Goal: Task Accomplishment & Management: Manage account settings

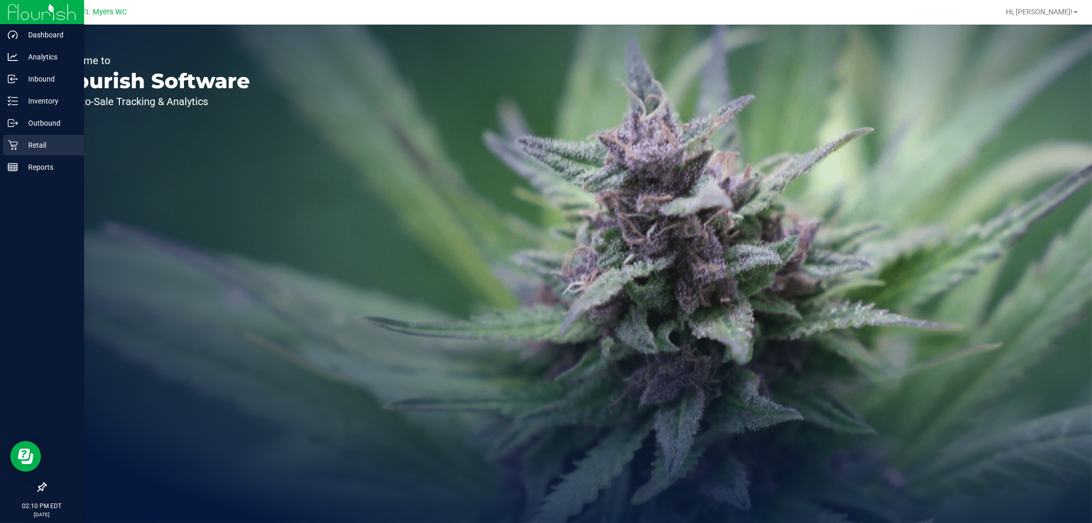
click at [30, 144] on p "Retail" at bounding box center [48, 145] width 61 height 12
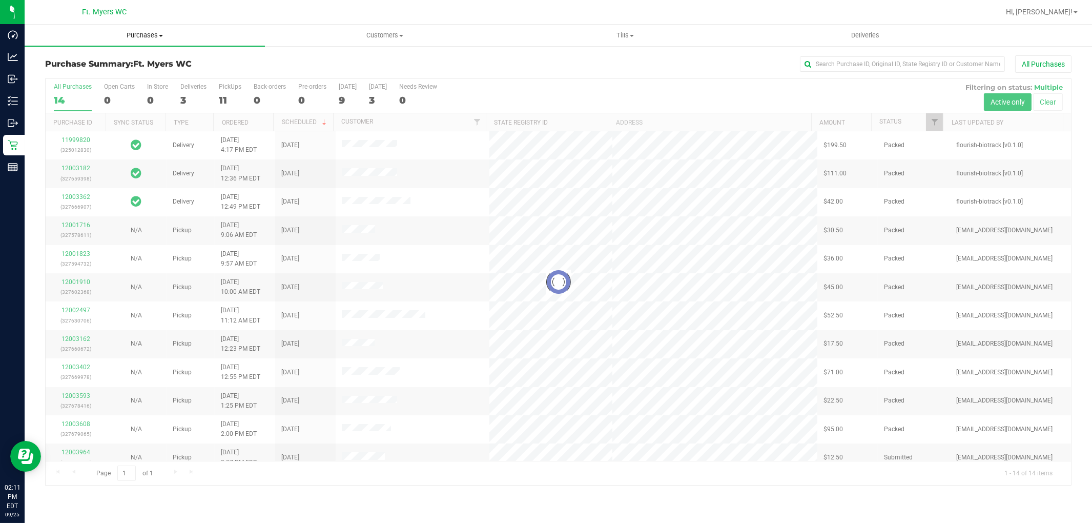
click at [132, 32] on span "Purchases" at bounding box center [145, 35] width 240 height 9
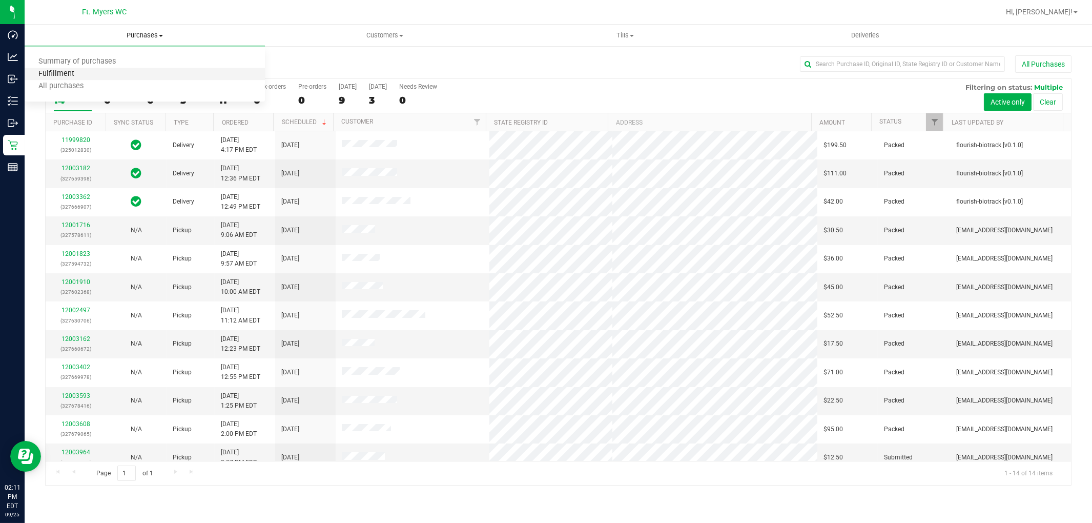
click at [73, 74] on span "Fulfillment" at bounding box center [57, 74] width 64 height 9
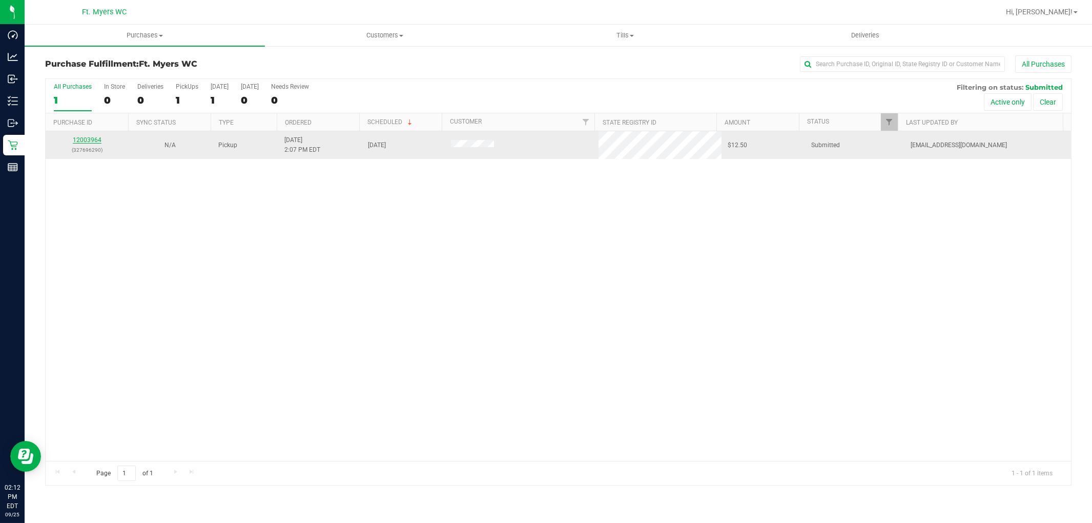
click at [91, 139] on link "12003964" at bounding box center [87, 139] width 29 height 7
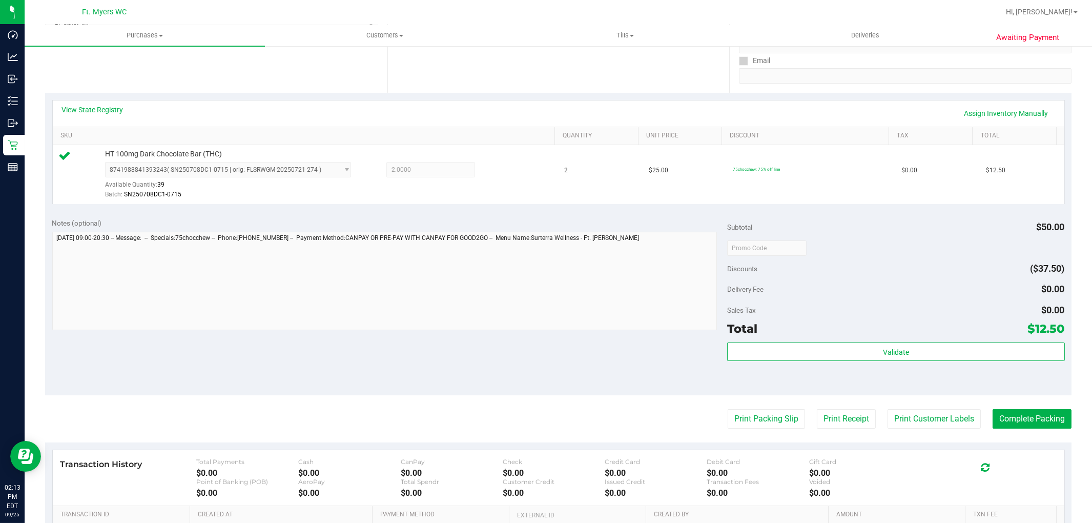
scroll to position [227, 0]
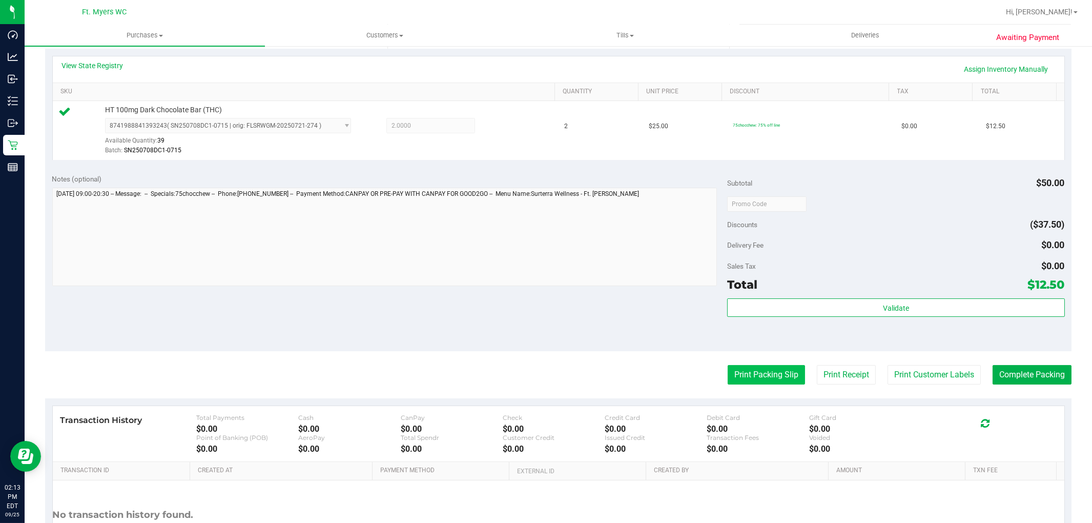
click at [760, 378] on button "Print Packing Slip" at bounding box center [766, 374] width 77 height 19
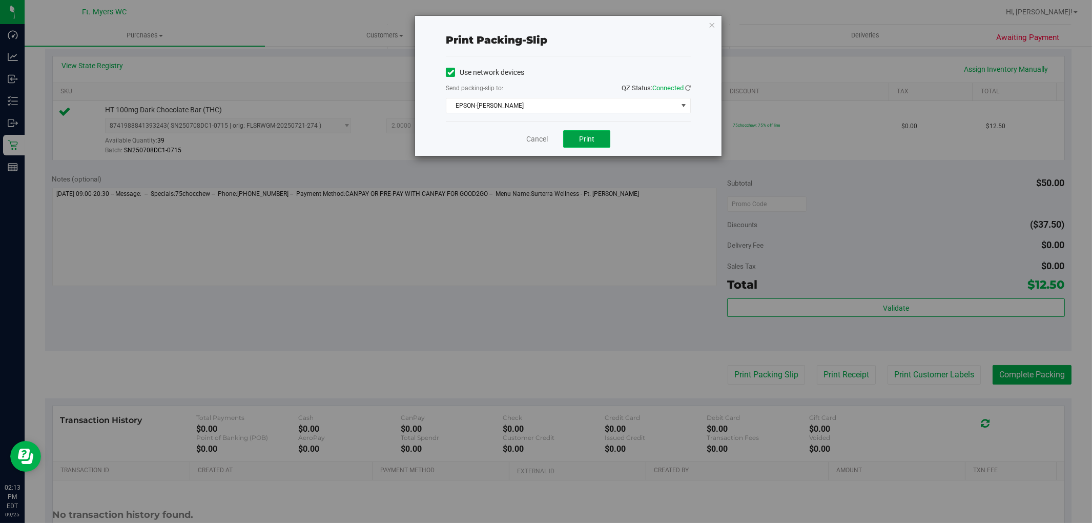
click at [588, 137] on span "Print" at bounding box center [586, 139] width 15 height 8
click at [543, 134] on link "Cancel" at bounding box center [537, 139] width 22 height 11
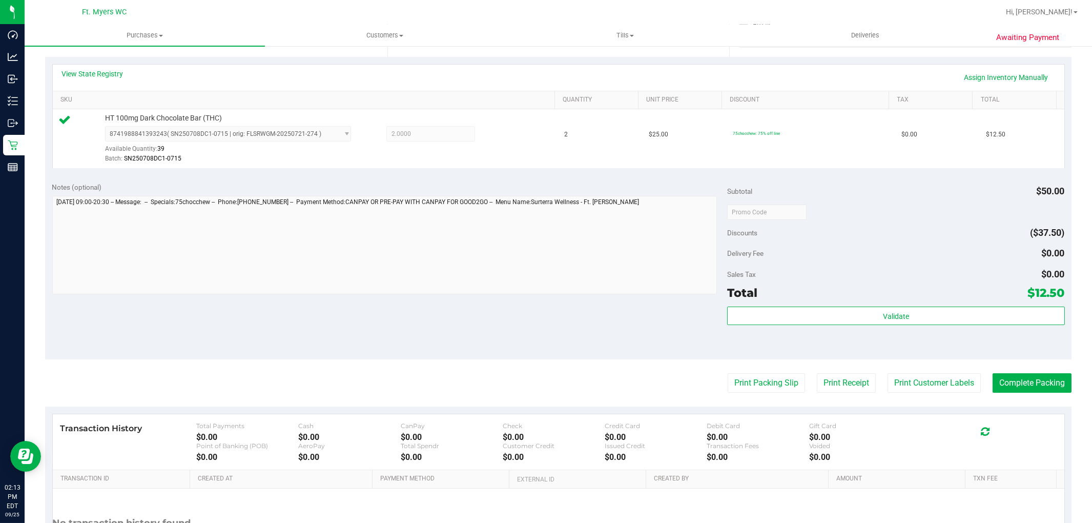
scroll to position [284, 0]
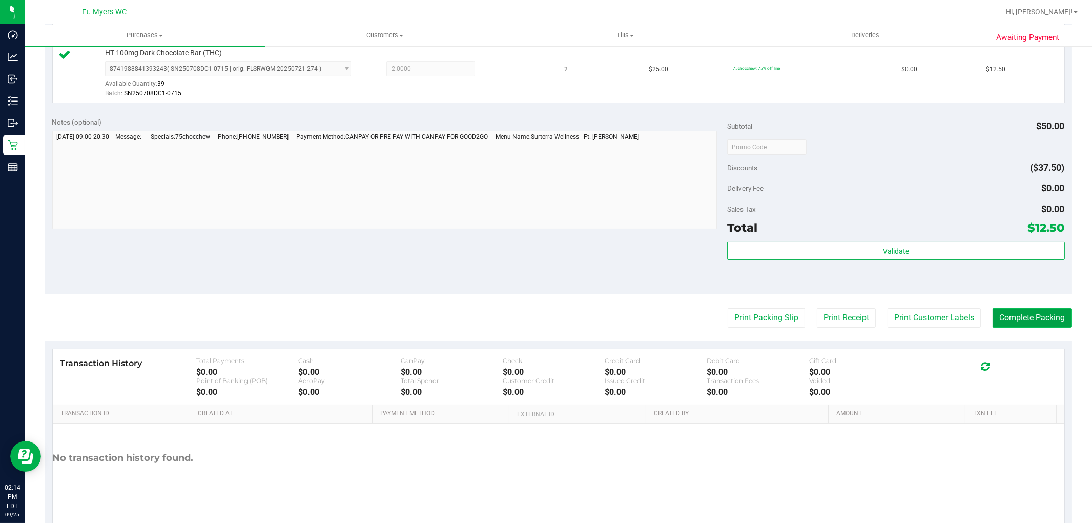
click at [1007, 314] on button "Complete Packing" at bounding box center [1031, 317] width 79 height 19
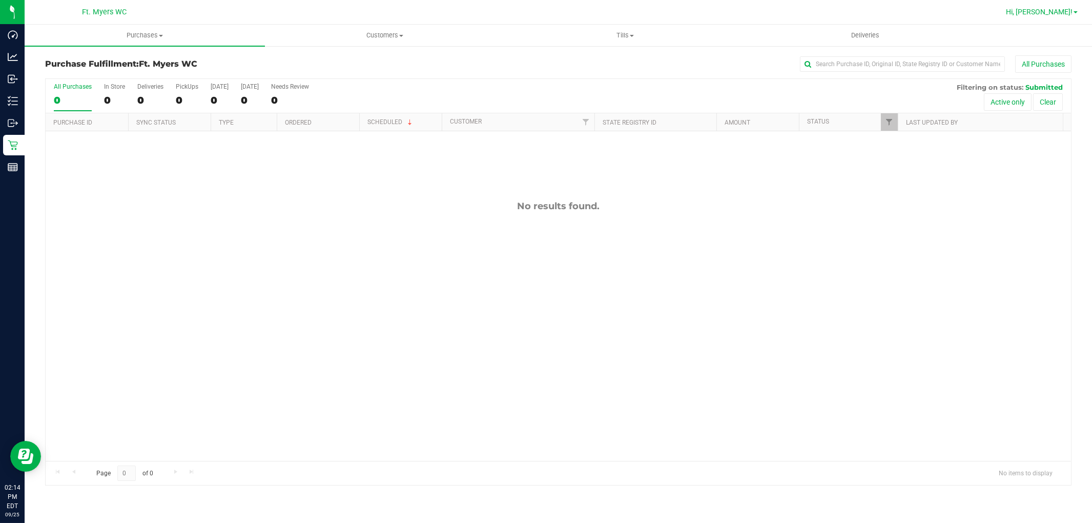
click at [1068, 11] on span "Hi, [PERSON_NAME]!" at bounding box center [1039, 12] width 67 height 8
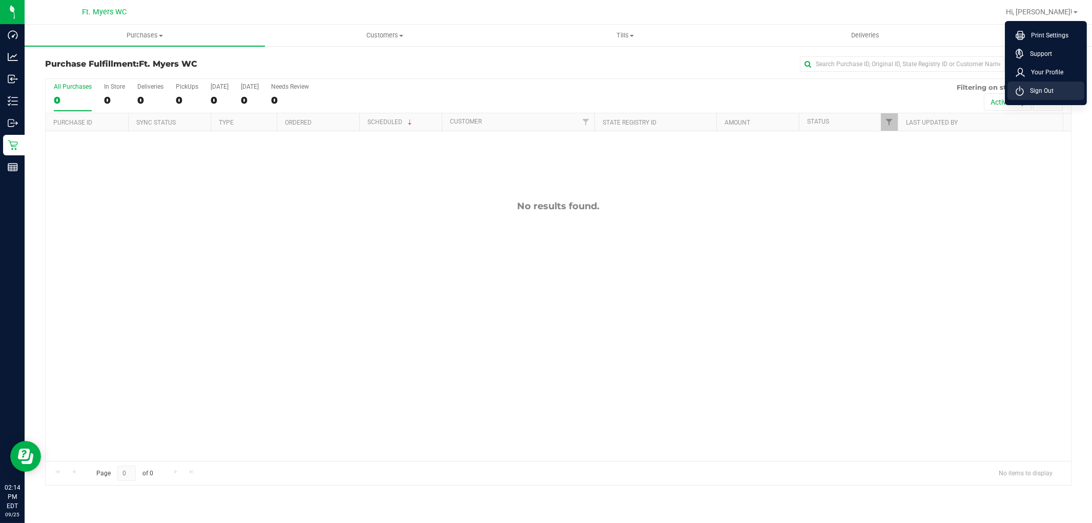
click at [1044, 93] on span "Sign Out" at bounding box center [1039, 91] width 30 height 10
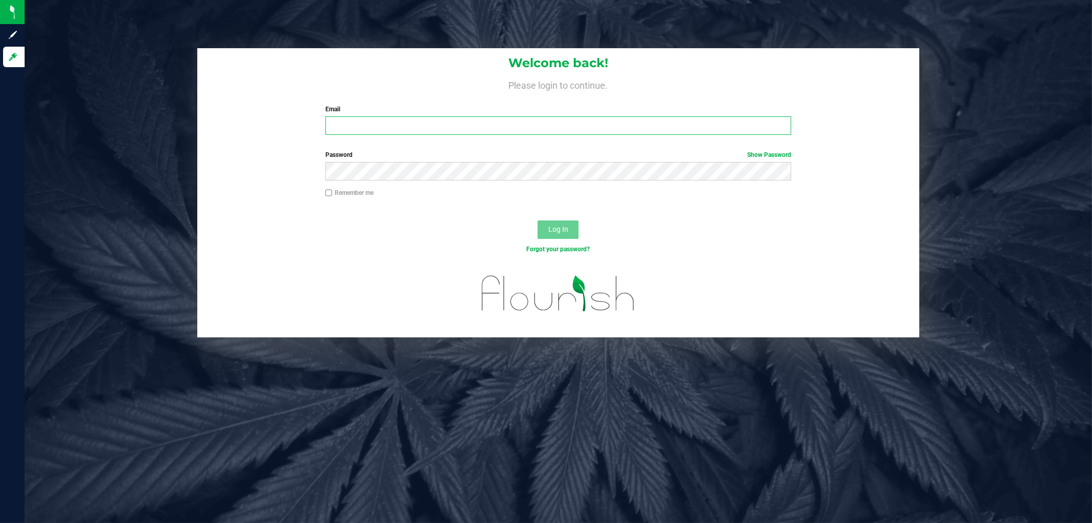
click at [412, 122] on input "Email" at bounding box center [558, 125] width 466 height 18
click at [433, 137] on div "Welcome back! Please login to continue. Email cstutz@liveparallel Required Plea…" at bounding box center [558, 95] width 722 height 95
click at [441, 121] on input "cstutz@liveparallel" at bounding box center [558, 125] width 466 height 18
type input "[EMAIL_ADDRESS][DOMAIN_NAME]"
click at [537, 220] on button "Log In" at bounding box center [557, 229] width 41 height 18
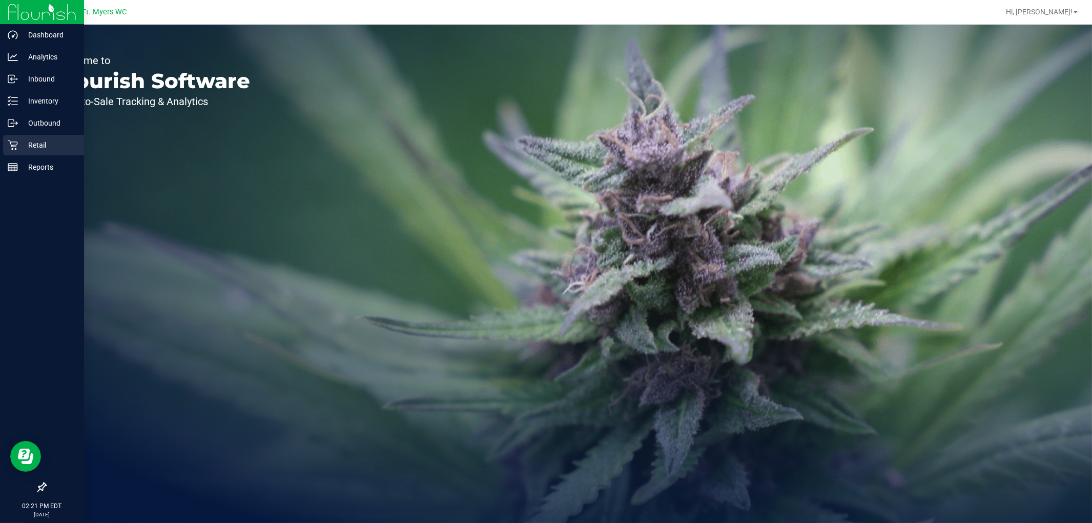
click at [28, 155] on div "Retail" at bounding box center [43, 145] width 81 height 20
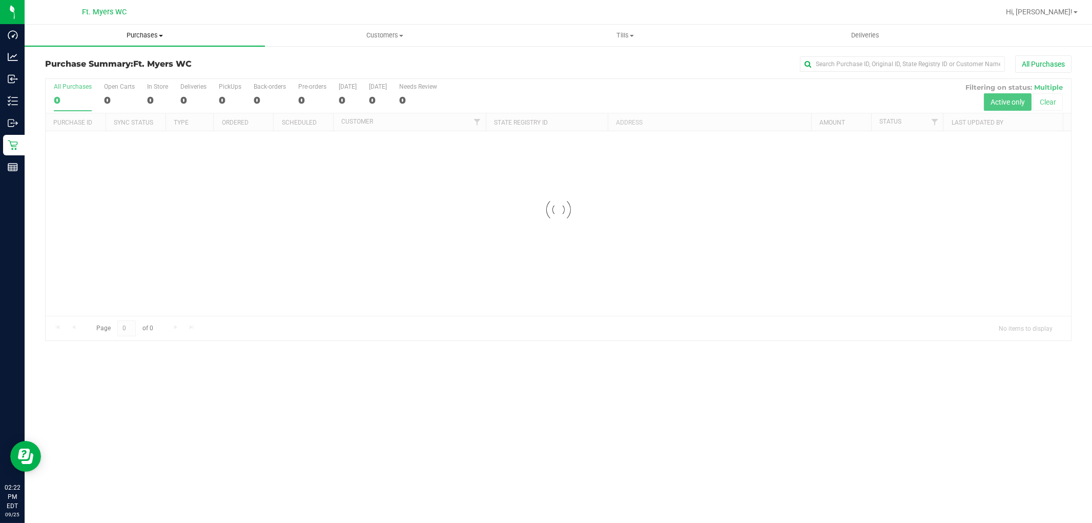
click at [184, 40] on uib-tab-heading "Purchases Summary of purchases Fulfillment All purchases" at bounding box center [145, 36] width 240 height 22
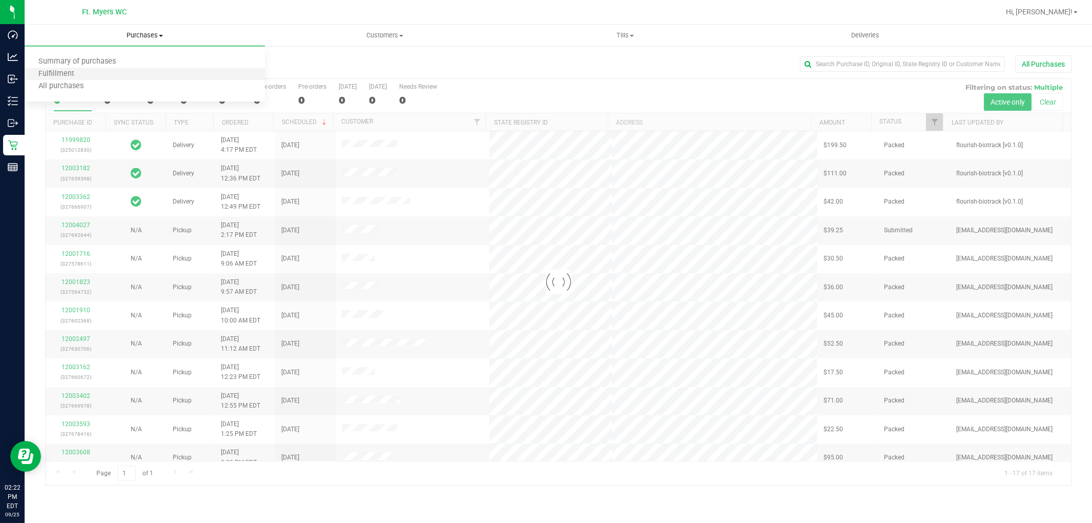
click at [164, 73] on li "Fulfillment" at bounding box center [145, 74] width 240 height 12
